Goal: Information Seeking & Learning: Find specific fact

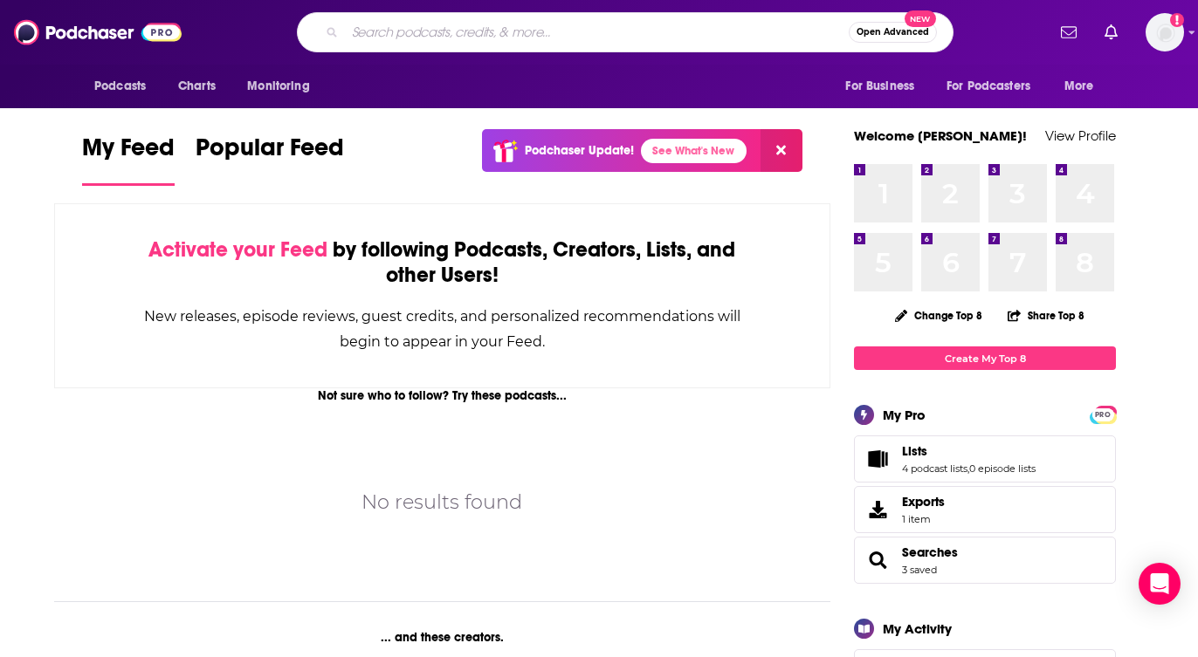
click at [469, 30] on input "Search podcasts, credits, & more..." at bounding box center [597, 32] width 504 height 28
type input "sustainability for sinners"
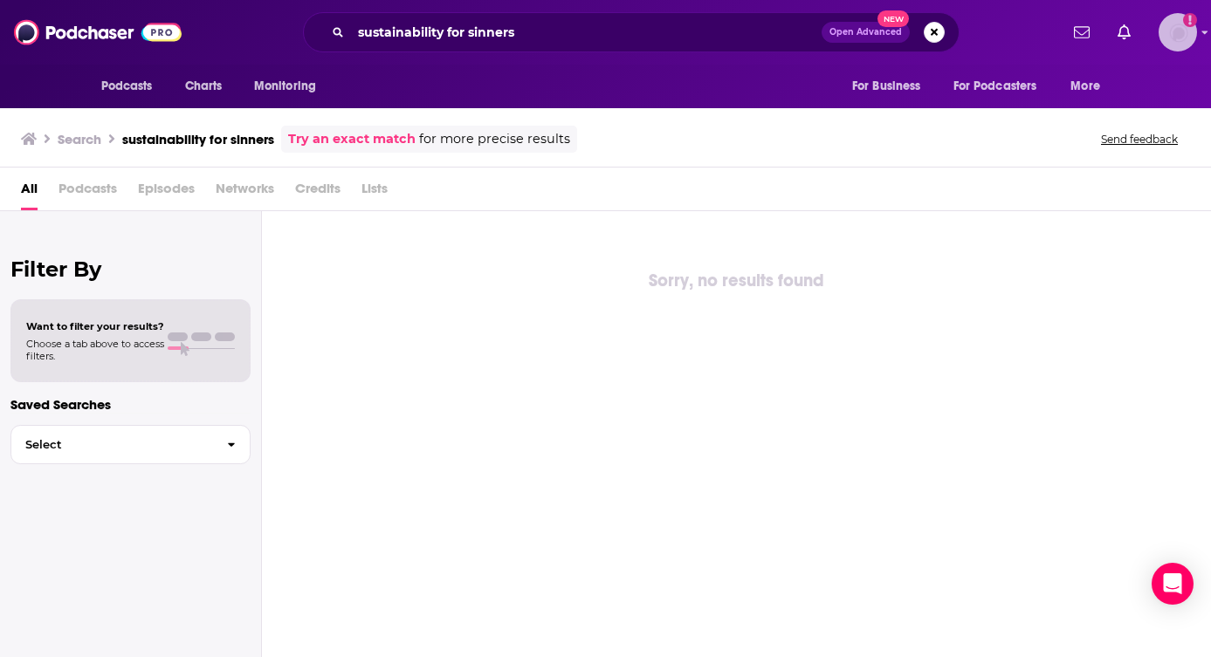
click at [1197, 32] on icon "Show profile menu" at bounding box center [1204, 32] width 7 height 10
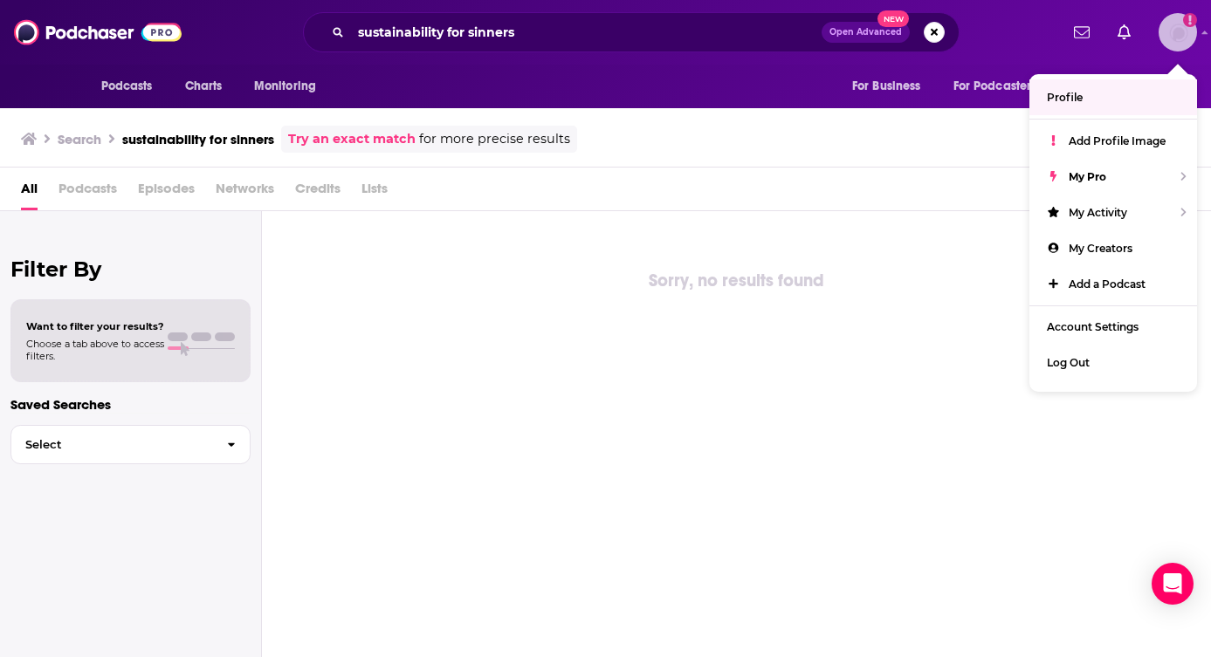
click at [1079, 98] on span "Profile" at bounding box center [1065, 97] width 36 height 13
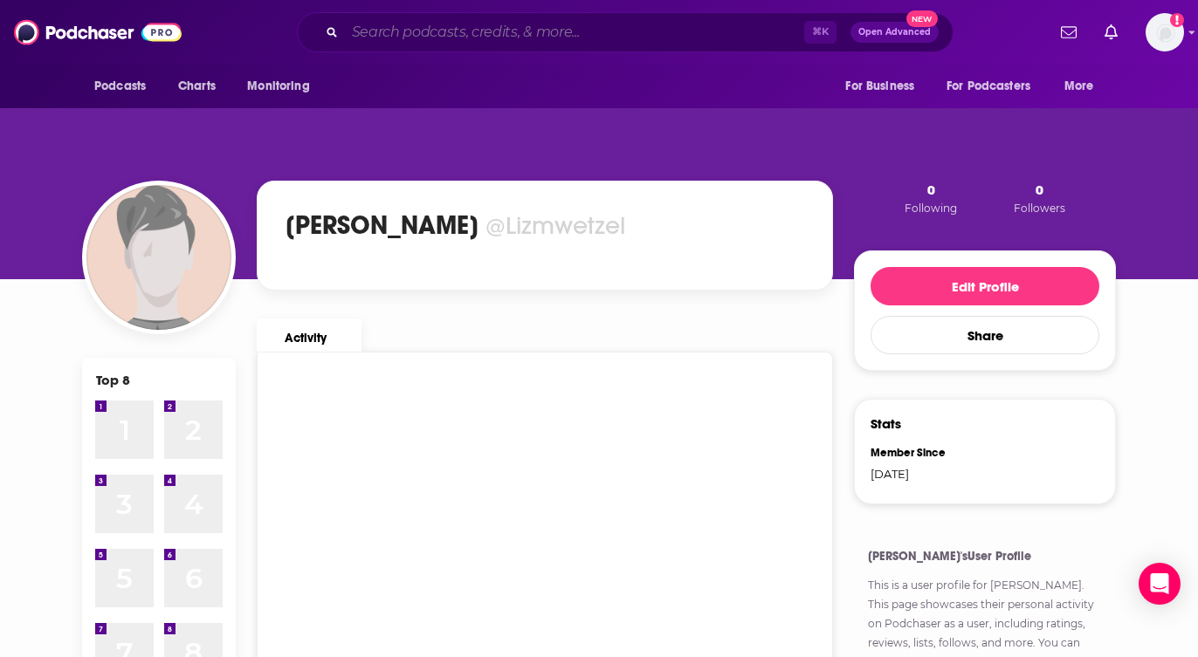
click at [562, 33] on input "Search podcasts, credits, & more..." at bounding box center [574, 32] width 459 height 28
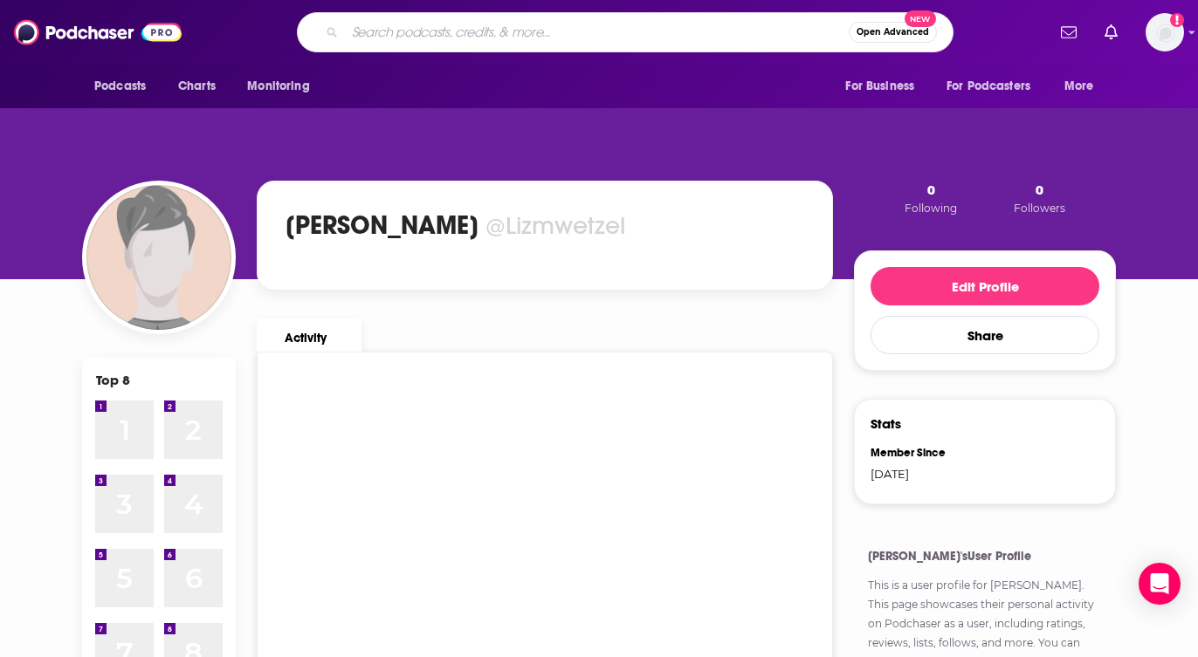
click at [763, 39] on input "Search podcasts, credits, & more..." at bounding box center [597, 32] width 504 height 28
type input "sustainability for sinners"
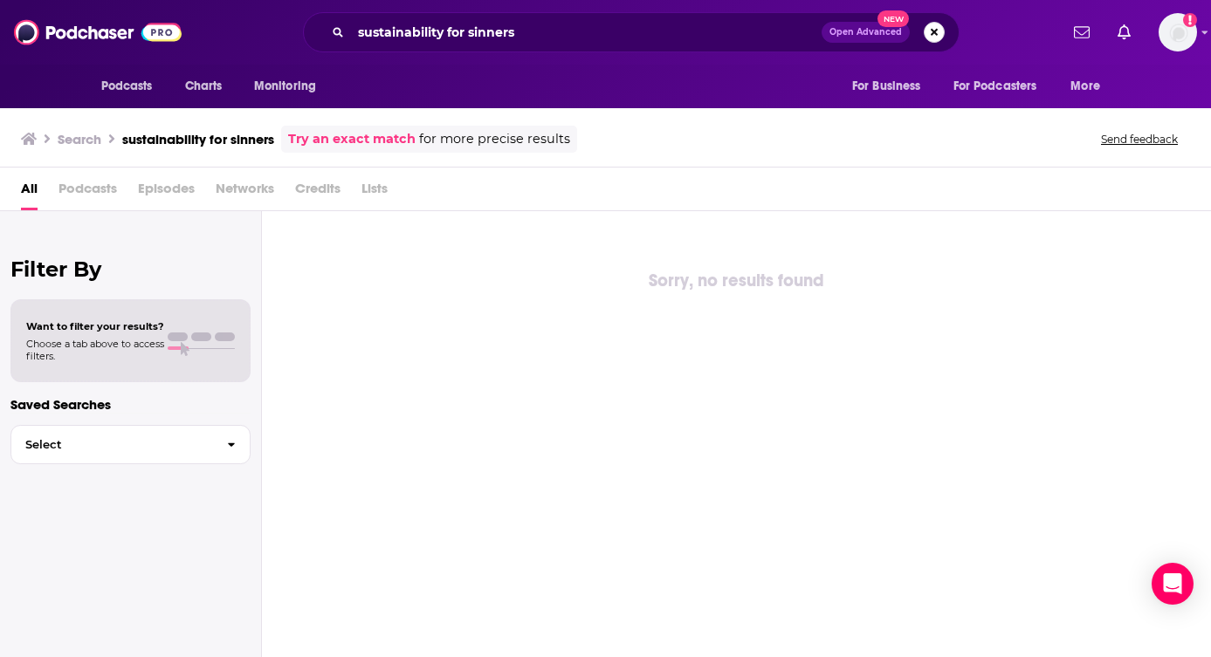
click at [938, 33] on button "Search podcasts, credits, & more..." at bounding box center [934, 32] width 21 height 21
